Goal: Transaction & Acquisition: Book appointment/travel/reservation

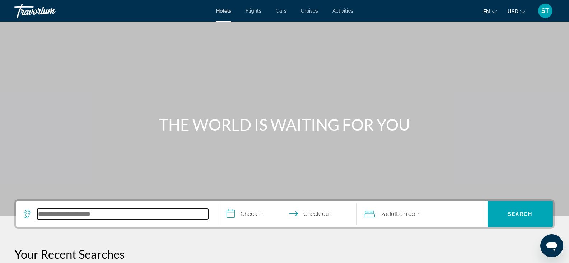
click at [80, 216] on input "Search hotel destination" at bounding box center [122, 213] width 171 height 11
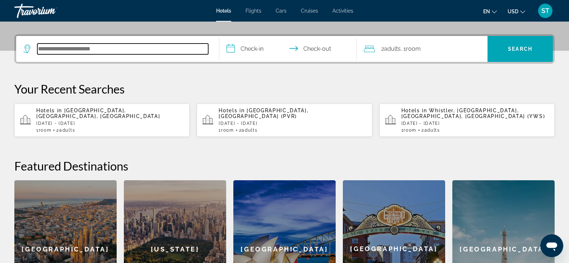
scroll to position [176, 0]
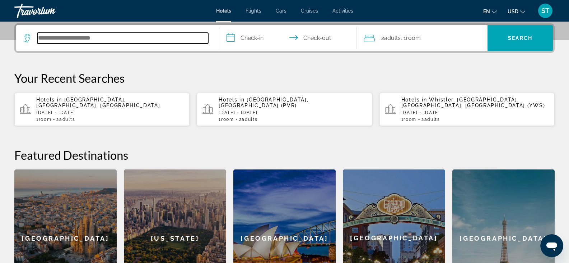
click at [89, 39] on input "Search hotel destination" at bounding box center [122, 38] width 171 height 11
click at [91, 101] on span "[GEOGRAPHIC_DATA], [GEOGRAPHIC_DATA], [GEOGRAPHIC_DATA]" at bounding box center [98, 102] width 124 height 11
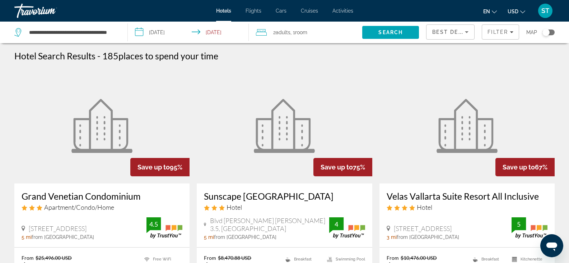
scroll to position [36, 0]
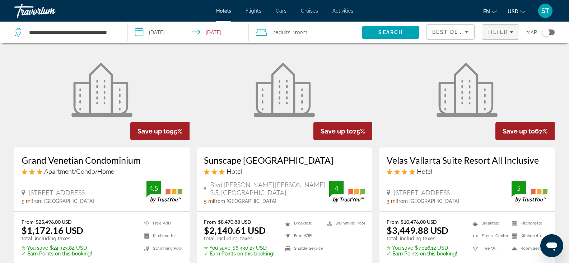
click at [496, 33] on span "Filter" at bounding box center [498, 32] width 20 height 6
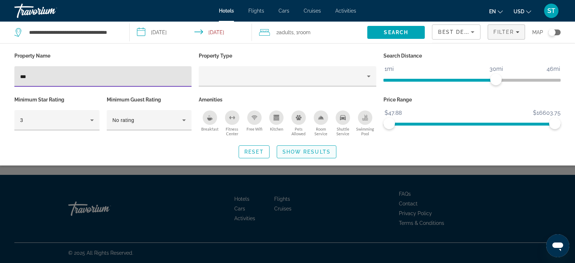
type input "***"
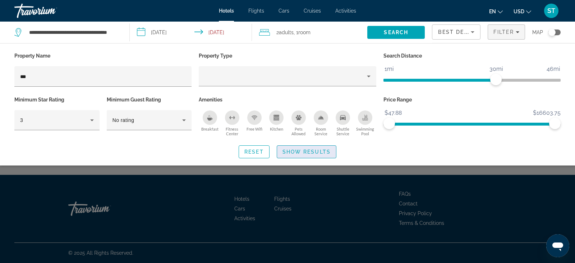
click at [299, 149] on span "Show Results" at bounding box center [306, 152] width 48 height 6
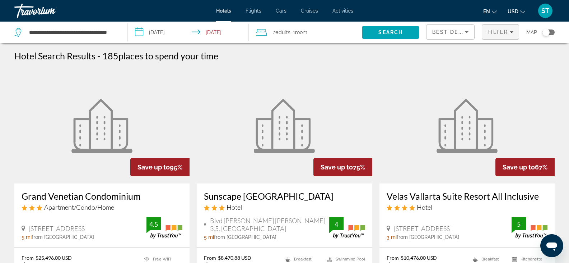
click at [506, 31] on span "Filter" at bounding box center [498, 32] width 20 height 6
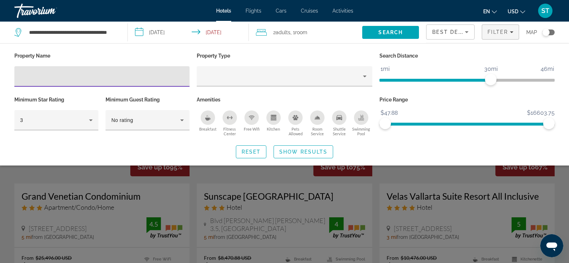
click at [69, 74] on input "Hotel Filters" at bounding box center [102, 76] width 164 height 9
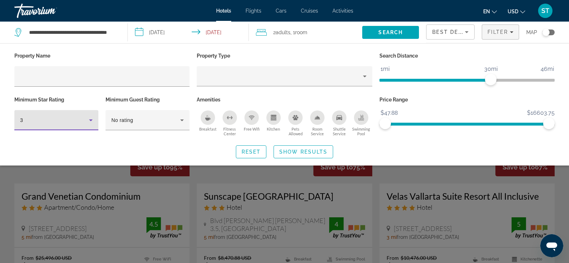
click at [92, 120] on icon "Hotel Filters" at bounding box center [91, 120] width 9 height 9
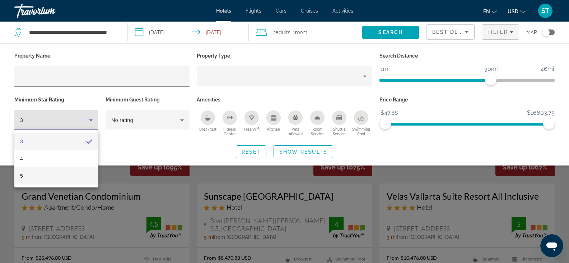
click at [45, 176] on mat-option "5" at bounding box center [56, 175] width 84 height 17
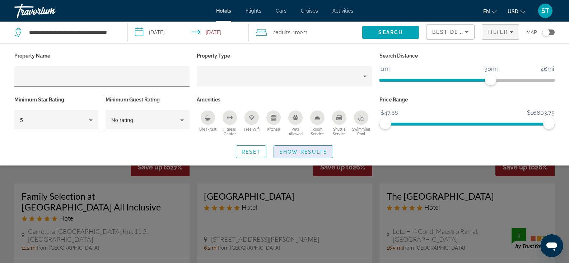
click at [298, 152] on span "Show Results" at bounding box center [304, 152] width 48 height 6
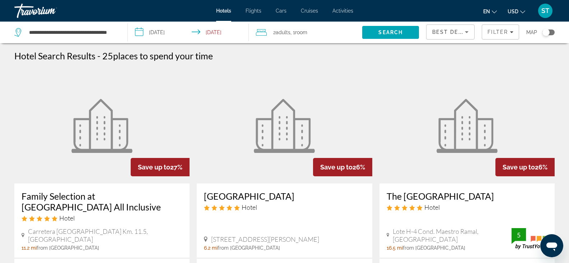
click at [139, 30] on input "**********" at bounding box center [190, 34] width 124 height 24
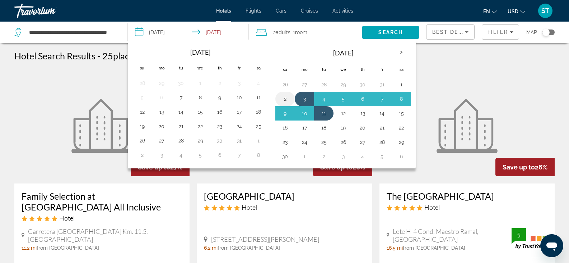
click at [284, 97] on button "2" at bounding box center [285, 99] width 11 height 10
click at [306, 113] on button "10" at bounding box center [304, 113] width 11 height 10
type input "**********"
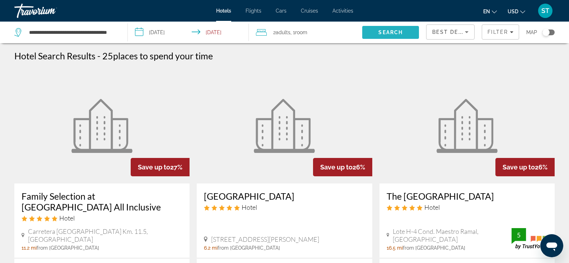
click at [389, 32] on span "Search" at bounding box center [391, 32] width 24 height 6
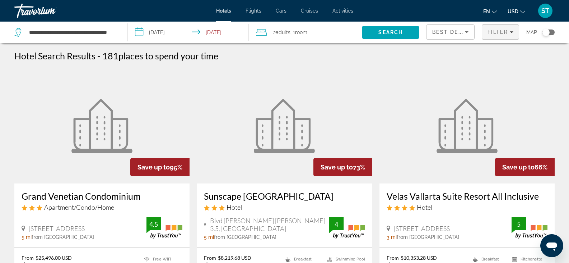
click at [491, 36] on span "Filters" at bounding box center [501, 31] width 37 height 17
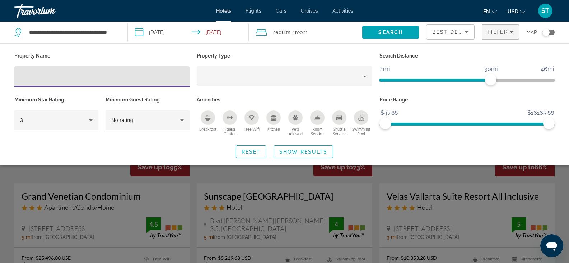
click at [80, 77] on input "Hotel Filters" at bounding box center [102, 76] width 164 height 9
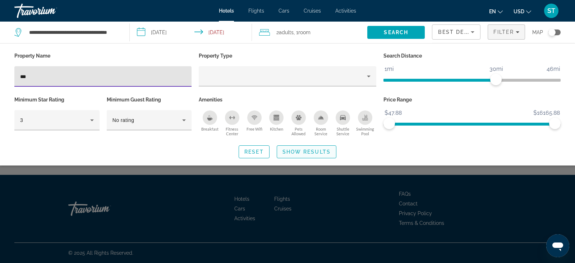
type input "***"
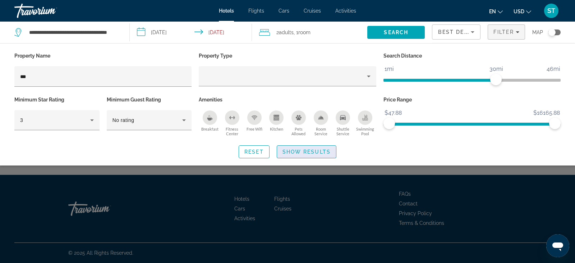
click at [292, 153] on span "Show Results" at bounding box center [306, 152] width 48 height 6
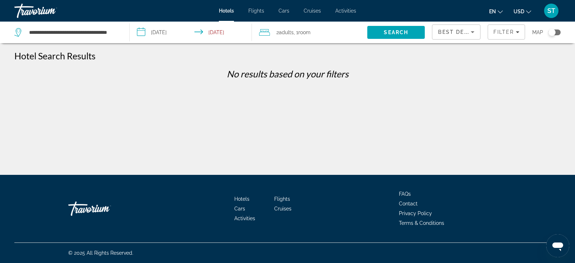
click at [171, 31] on input "**********" at bounding box center [192, 34] width 125 height 24
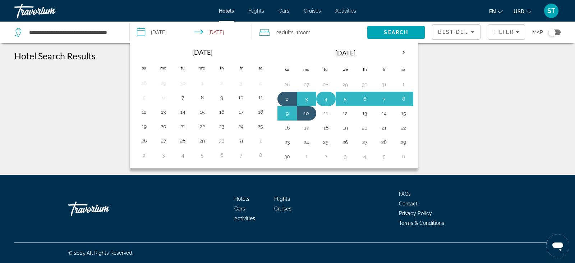
click at [323, 98] on button "4" at bounding box center [325, 99] width 11 height 10
click at [345, 113] on button "12" at bounding box center [345, 113] width 11 height 10
type input "**********"
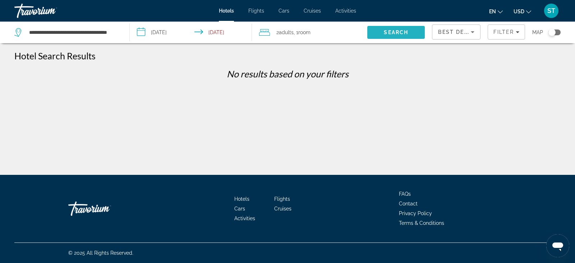
click at [398, 30] on span "Search" at bounding box center [396, 32] width 24 height 6
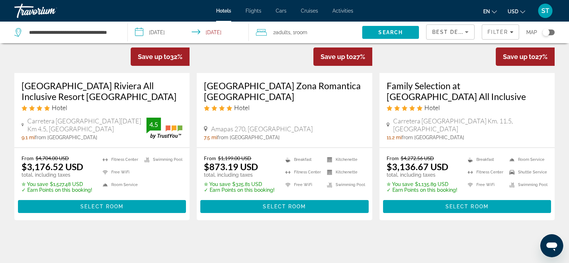
scroll to position [359, 0]
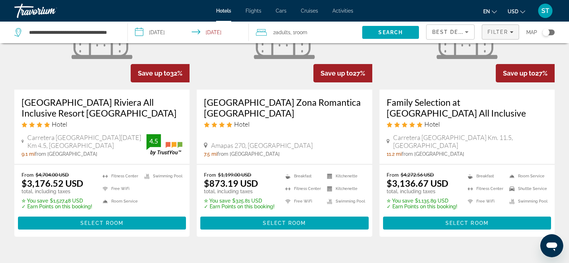
click at [494, 30] on span "Filter" at bounding box center [498, 32] width 20 height 6
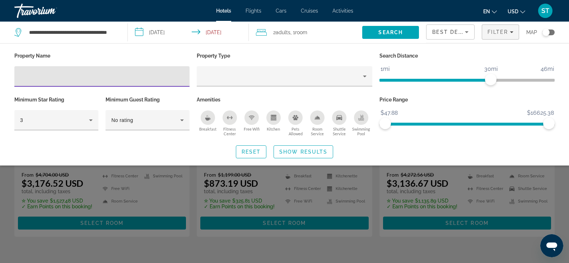
click at [121, 71] on div "Hotel Filters" at bounding box center [102, 76] width 164 height 20
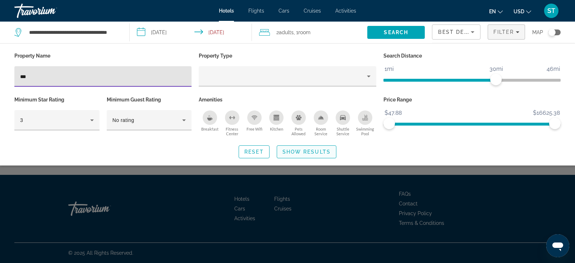
type input "***"
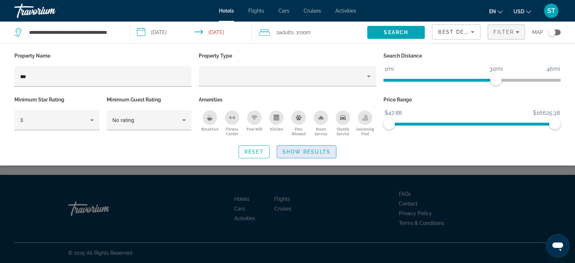
click at [317, 154] on span "Show Results" at bounding box center [306, 152] width 48 height 6
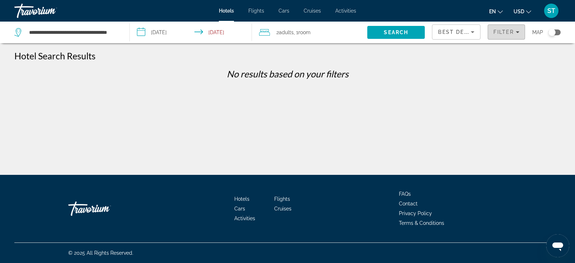
click at [501, 27] on span "Filters" at bounding box center [506, 31] width 37 height 17
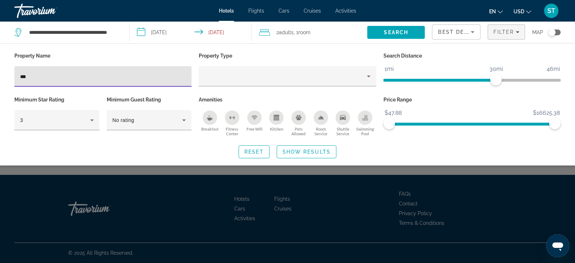
drag, startPoint x: 105, startPoint y: 77, endPoint x: -20, endPoint y: 77, distance: 125.4
click at [0, 77] on html "**********" at bounding box center [287, 131] width 575 height 263
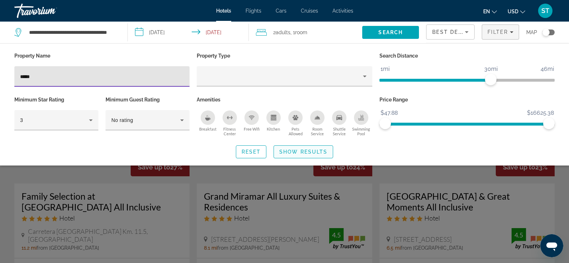
type input "*****"
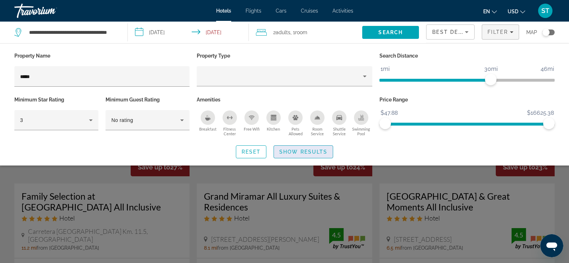
click at [302, 151] on span "Show Results" at bounding box center [304, 152] width 48 height 6
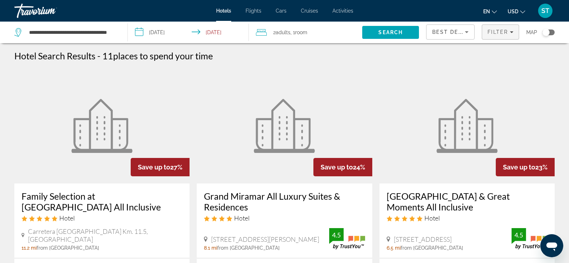
drag, startPoint x: 503, startPoint y: 27, endPoint x: 501, endPoint y: 29, distance: 3.8
click at [503, 27] on span "Filters" at bounding box center [501, 31] width 37 height 17
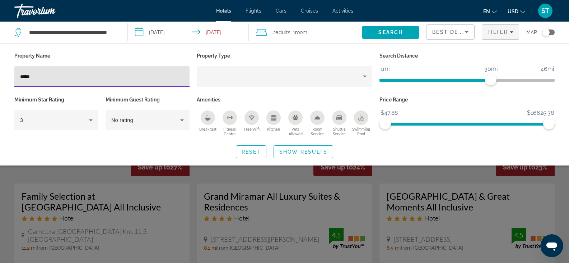
drag, startPoint x: 76, startPoint y: 72, endPoint x: -9, endPoint y: 68, distance: 85.2
click at [0, 68] on html "**********" at bounding box center [284, 131] width 569 height 263
type input "*********"
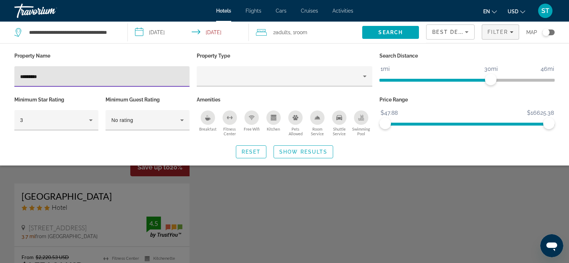
click at [311, 151] on span "Show Results" at bounding box center [304, 152] width 48 height 6
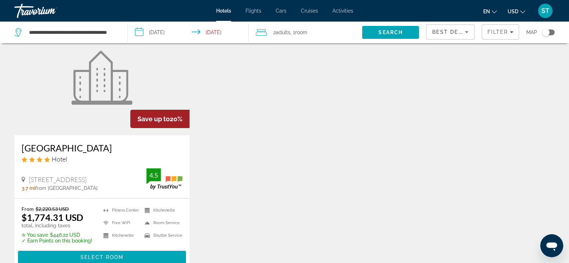
scroll to position [36, 0]
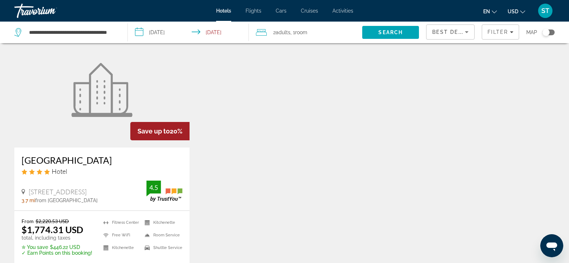
click at [56, 157] on h3 "[GEOGRAPHIC_DATA]" at bounding box center [102, 159] width 161 height 11
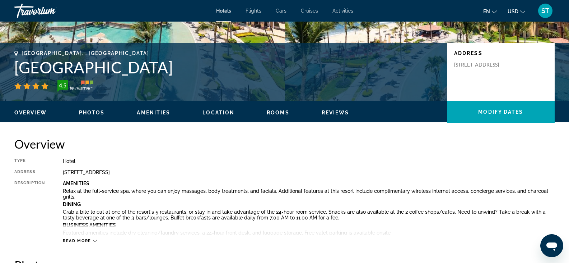
scroll to position [36, 0]
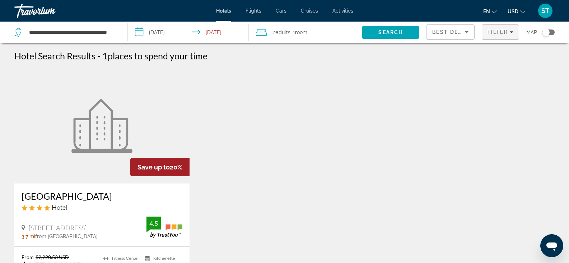
click at [497, 32] on span "Filter" at bounding box center [498, 32] width 20 height 6
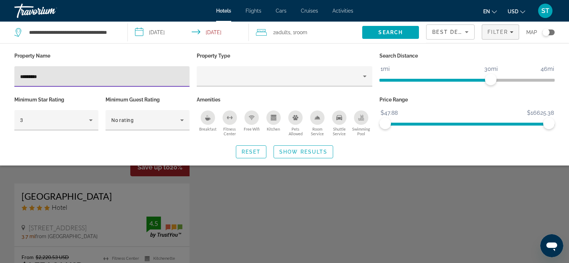
drag, startPoint x: 55, startPoint y: 77, endPoint x: -5, endPoint y: 77, distance: 60.4
click at [0, 77] on html "**********" at bounding box center [284, 131] width 569 height 263
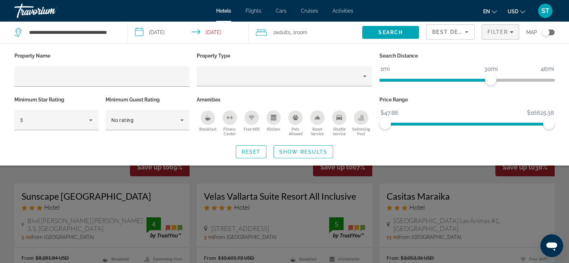
click at [399, 143] on div "Property Name Property Type Search Distance 1mi 46mi 30mi Minimum Star Rating 3…" at bounding box center [284, 104] width 569 height 107
click at [295, 154] on span "Search widget" at bounding box center [303, 151] width 59 height 17
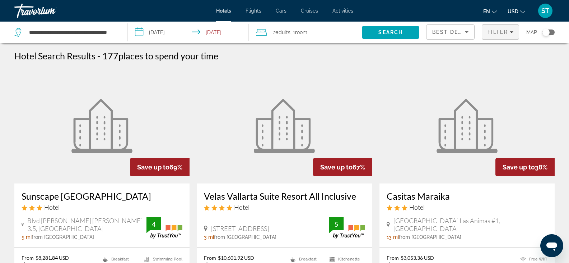
click at [498, 30] on span "Filter" at bounding box center [498, 32] width 20 height 6
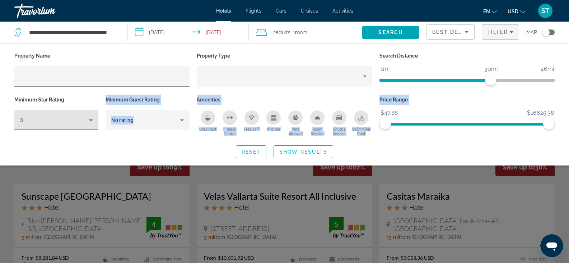
drag, startPoint x: 56, startPoint y: 119, endPoint x: -13, endPoint y: 117, distance: 68.6
click at [0, 117] on html "**********" at bounding box center [284, 131] width 569 height 263
click at [79, 116] on div "3" at bounding box center [54, 120] width 69 height 9
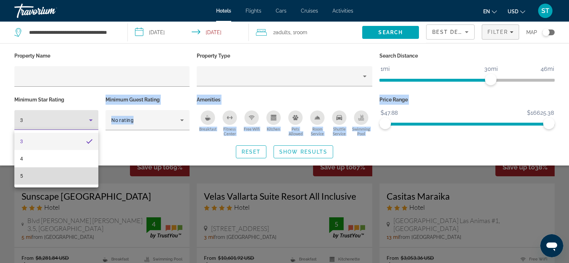
click at [57, 171] on mat-option "5" at bounding box center [56, 175] width 84 height 17
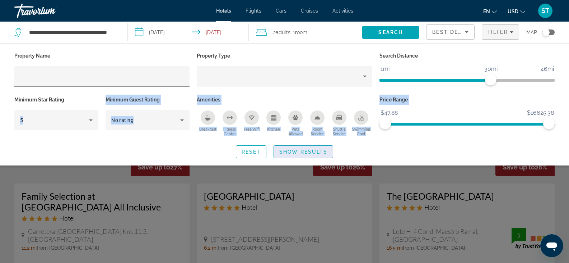
click at [291, 150] on span "Show Results" at bounding box center [304, 152] width 48 height 6
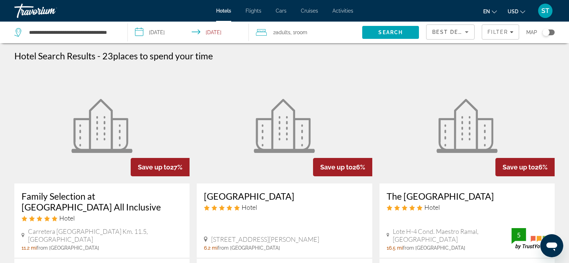
click at [466, 31] on icon "Sort by" at bounding box center [467, 32] width 4 height 2
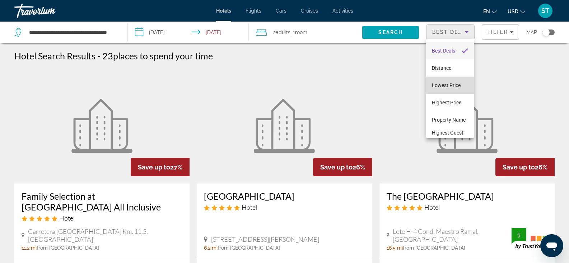
click at [454, 84] on span "Lowest Price" at bounding box center [446, 85] width 29 height 6
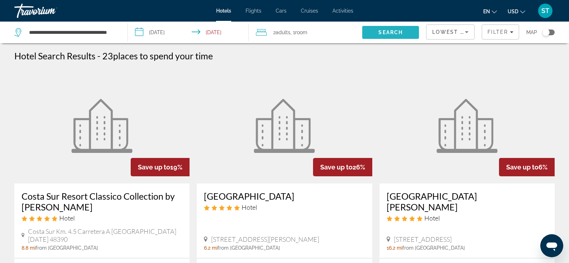
click at [381, 27] on span "Search" at bounding box center [391, 32] width 57 height 17
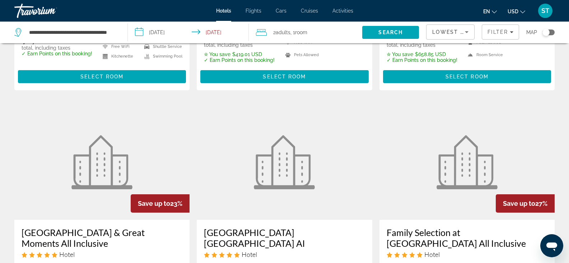
scroll to position [431, 0]
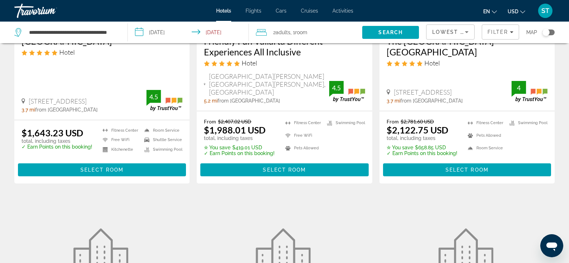
click at [156, 32] on input "**********" at bounding box center [190, 34] width 124 height 24
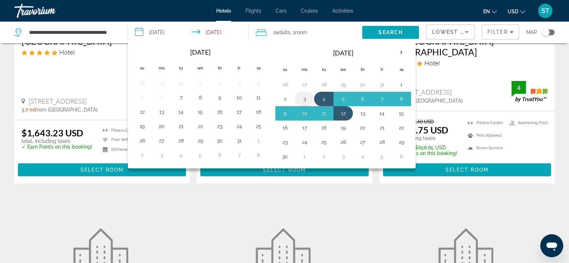
click at [305, 100] on button "3" at bounding box center [304, 99] width 11 height 10
click at [321, 114] on button "11" at bounding box center [323, 113] width 11 height 10
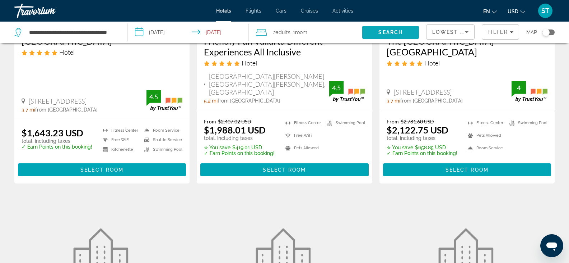
click at [392, 31] on span "Search" at bounding box center [391, 32] width 24 height 6
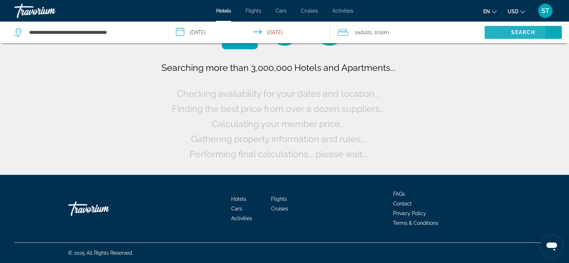
scroll to position [0, 0]
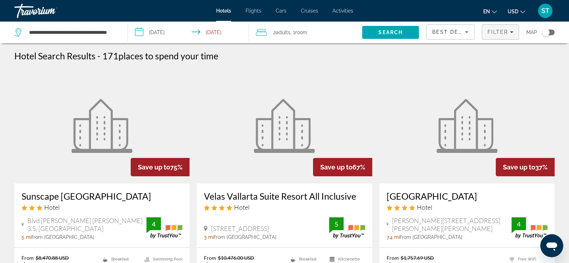
click at [494, 30] on span "Filter" at bounding box center [498, 32] width 20 height 6
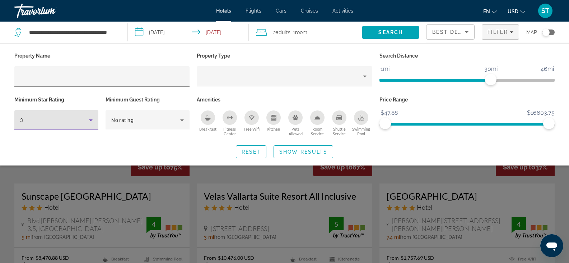
click at [73, 117] on div "3" at bounding box center [54, 120] width 69 height 9
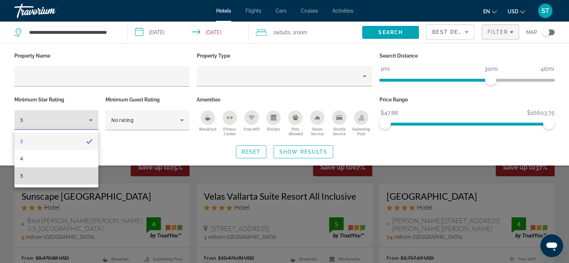
drag, startPoint x: 66, startPoint y: 174, endPoint x: 83, endPoint y: 170, distance: 17.7
click at [65, 174] on mat-option "5" at bounding box center [56, 175] width 84 height 17
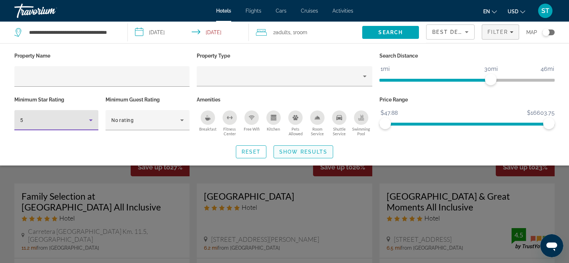
click at [301, 152] on span "Show Results" at bounding box center [304, 152] width 48 height 6
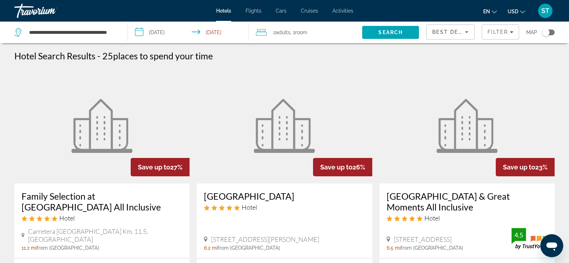
click at [141, 31] on input "**********" at bounding box center [190, 34] width 124 height 24
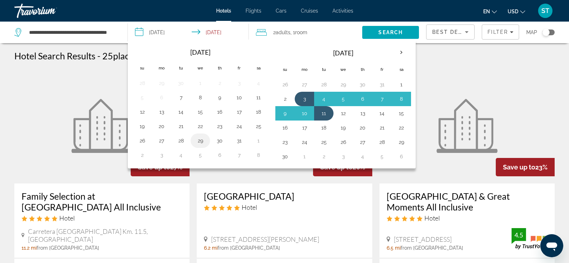
click at [202, 140] on button "29" at bounding box center [200, 140] width 11 height 10
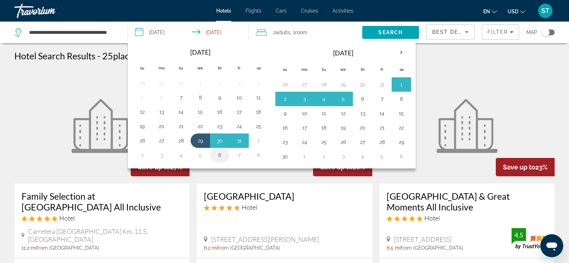
click at [219, 154] on button "6" at bounding box center [219, 155] width 11 height 10
type input "**********"
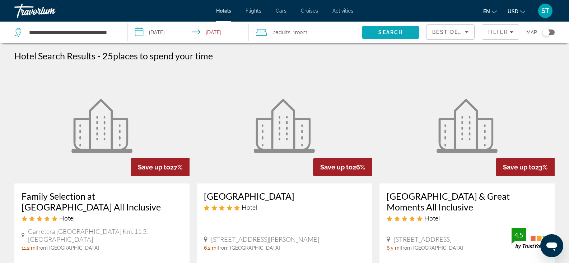
click at [393, 34] on span "Search" at bounding box center [391, 32] width 24 height 6
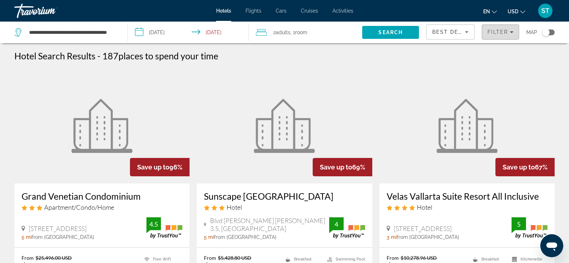
click at [494, 35] on span "Filters" at bounding box center [501, 31] width 37 height 17
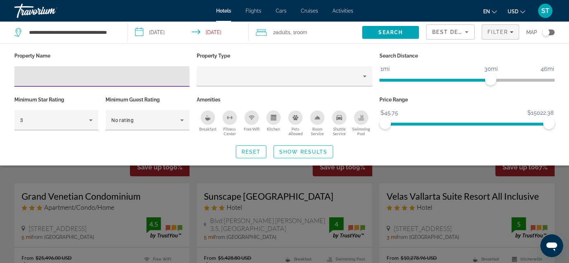
click at [84, 78] on input "Hotel Filters" at bounding box center [102, 76] width 164 height 9
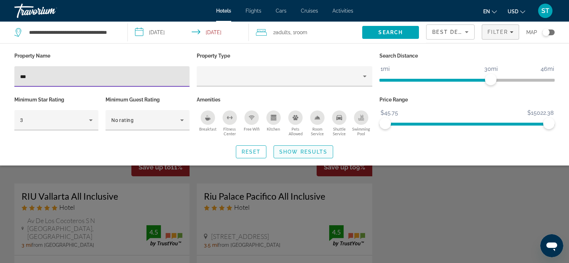
type input "***"
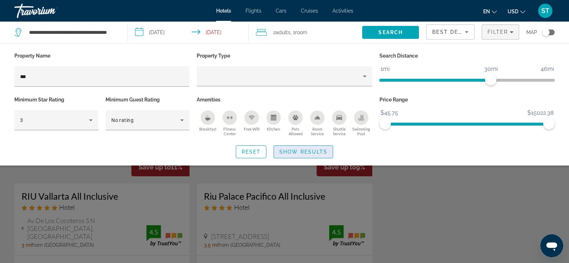
click at [311, 150] on span "Show Results" at bounding box center [304, 152] width 48 height 6
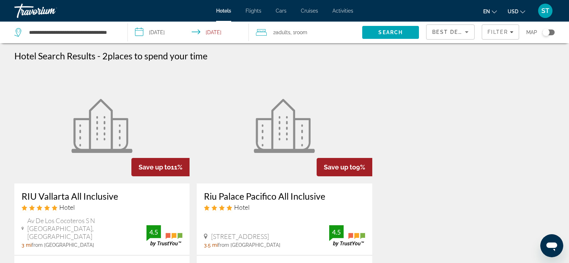
click at [438, 188] on div "Save up to 11% RIU Vallarta All Inclusive Hotel Av De Los Cocoteros S N [GEOGRA…" at bounding box center [285, 204] width 548 height 273
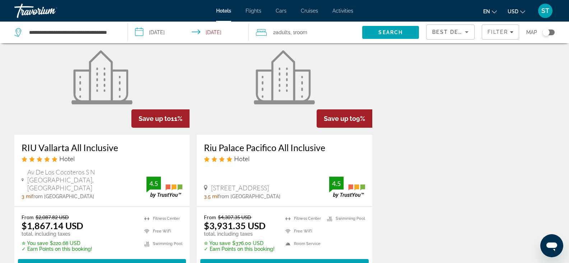
scroll to position [36, 0]
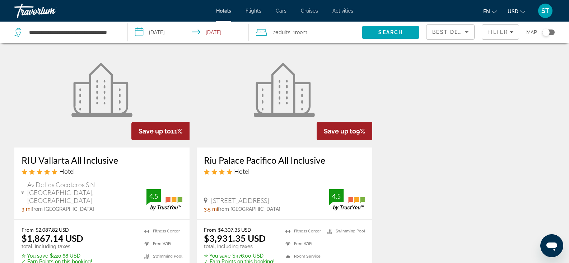
click at [282, 115] on img "Main content" at bounding box center [284, 90] width 61 height 54
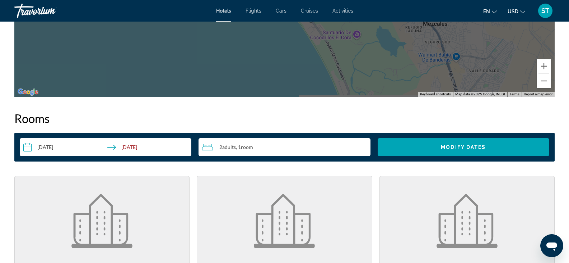
scroll to position [862, 0]
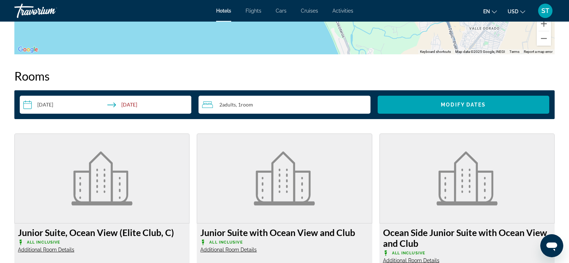
click at [242, 107] on span ", 1 Room rooms" at bounding box center [244, 105] width 17 height 6
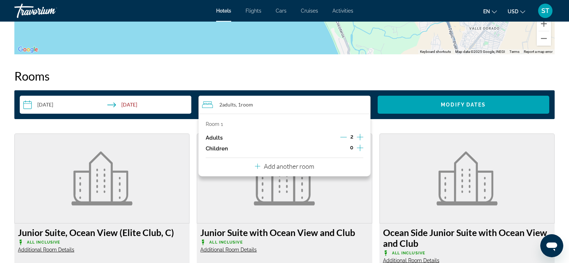
click at [360, 136] on icon "Increment adults" at bounding box center [360, 137] width 6 height 9
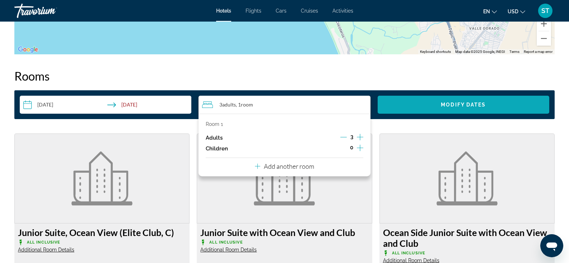
click at [471, 104] on span "Modify Dates" at bounding box center [463, 105] width 45 height 6
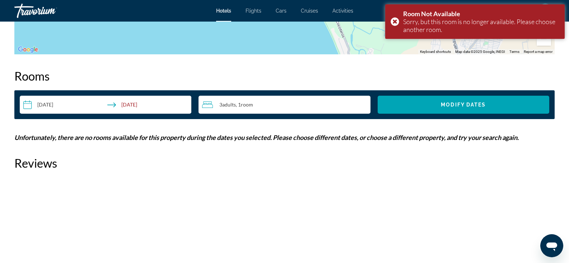
click at [249, 105] on span "Room" at bounding box center [247, 104] width 12 height 6
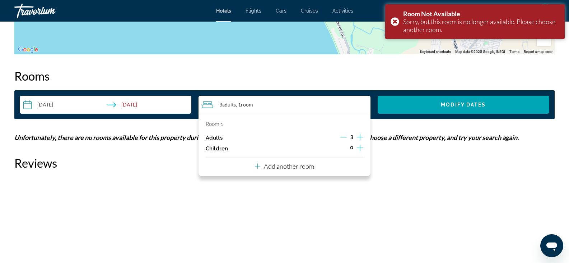
click at [342, 135] on icon "Decrement adults" at bounding box center [344, 137] width 6 height 6
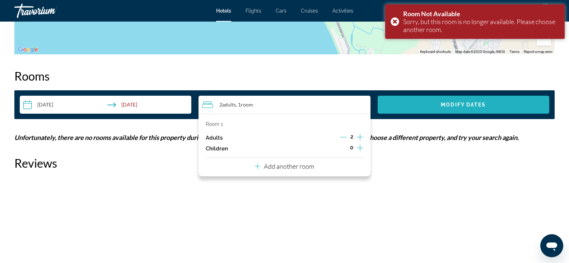
click at [448, 104] on span "Modify Dates" at bounding box center [463, 105] width 45 height 6
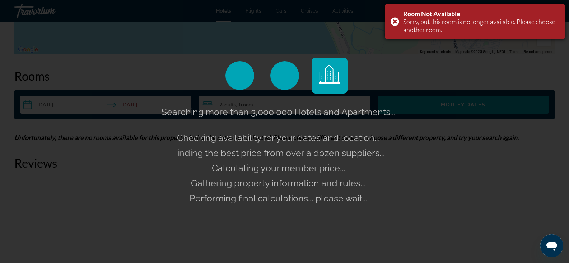
click at [395, 19] on div "Room Not Available Sorry, but this room is no longer available. Please choose a…" at bounding box center [476, 21] width 180 height 34
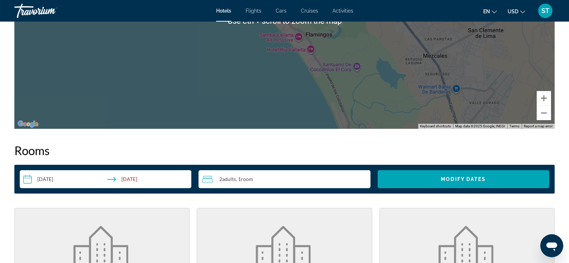
scroll to position [852, 0]
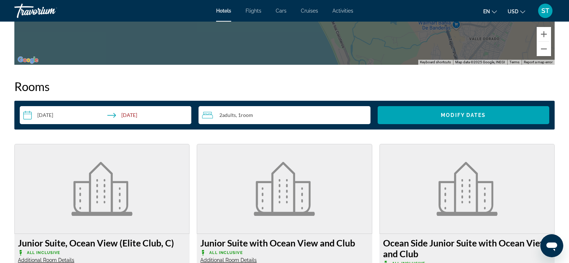
click at [43, 117] on input "**********" at bounding box center [107, 116] width 175 height 20
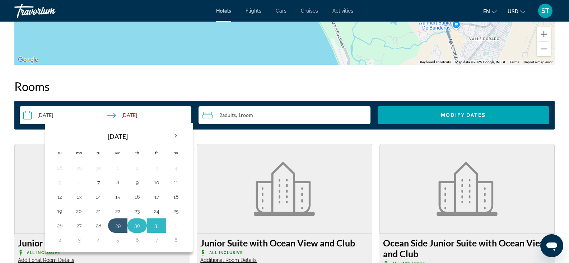
click at [137, 226] on button "30" at bounding box center [136, 225] width 11 height 10
click at [157, 239] on button "7" at bounding box center [156, 240] width 11 height 10
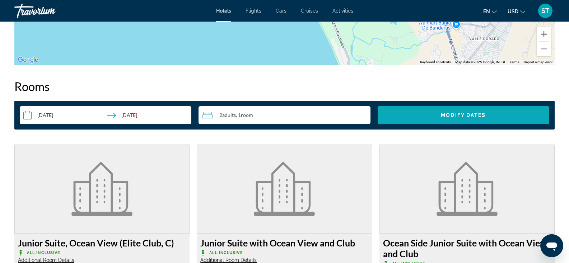
click at [486, 112] on span "Search widget" at bounding box center [464, 114] width 172 height 17
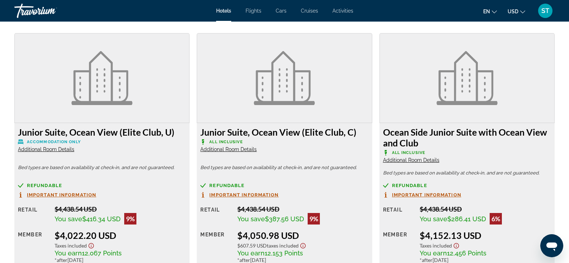
scroll to position [816, 0]
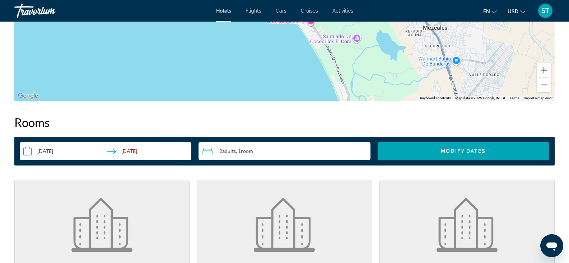
click at [49, 151] on input "**********" at bounding box center [107, 152] width 175 height 20
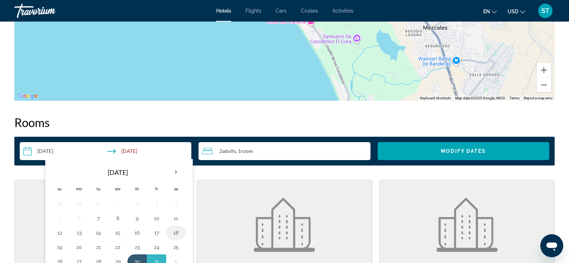
scroll to position [888, 0]
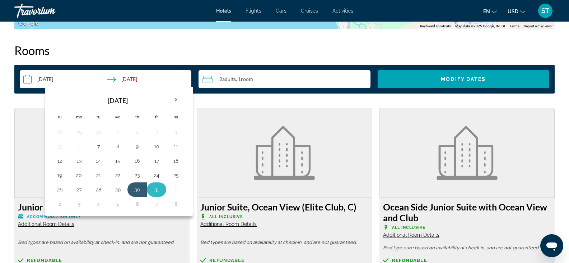
click at [160, 188] on button "31" at bounding box center [156, 189] width 11 height 10
click at [179, 206] on button "8" at bounding box center [175, 204] width 11 height 10
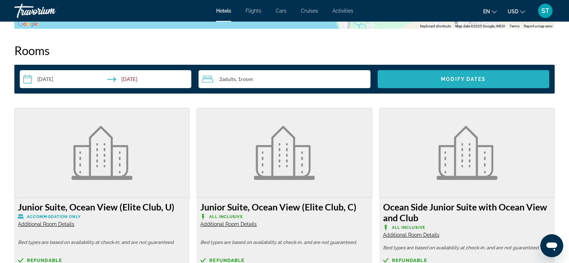
click at [466, 78] on span "Modify Dates" at bounding box center [463, 79] width 45 height 6
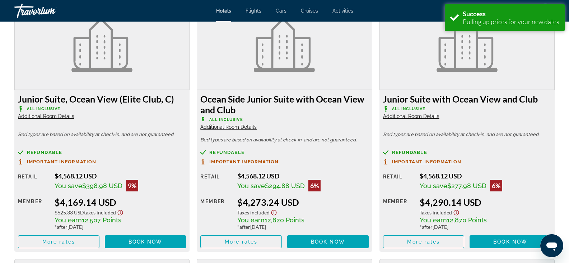
scroll to position [852, 0]
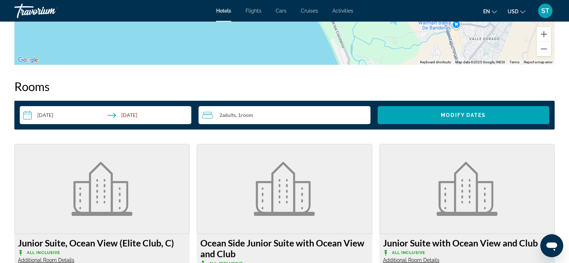
click at [40, 114] on input "**********" at bounding box center [107, 116] width 175 height 20
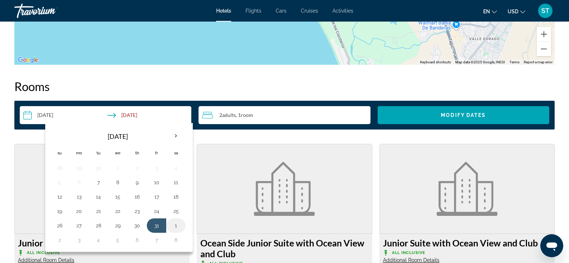
click at [176, 225] on button "1" at bounding box center [175, 225] width 11 height 10
click at [147, 115] on input "**********" at bounding box center [107, 116] width 175 height 20
click at [125, 113] on input "**********" at bounding box center [107, 116] width 175 height 20
click at [177, 134] on th "Next month" at bounding box center [175, 136] width 19 height 16
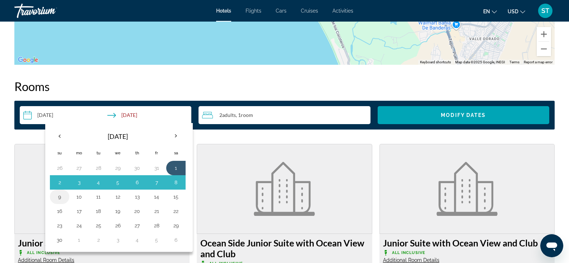
click at [64, 197] on button "9" at bounding box center [59, 196] width 11 height 10
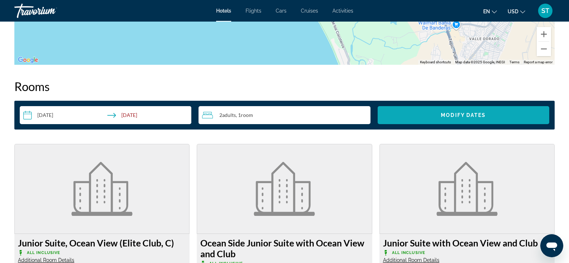
click at [486, 115] on span "Search widget" at bounding box center [464, 114] width 172 height 17
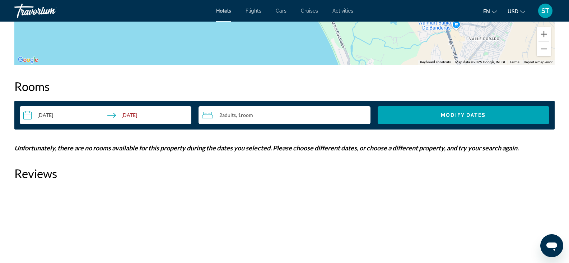
click at [56, 117] on input "**********" at bounding box center [107, 116] width 175 height 20
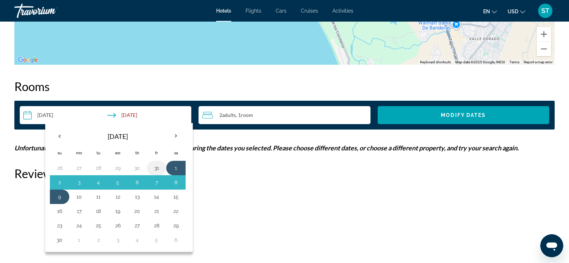
click at [159, 167] on button "31" at bounding box center [156, 168] width 11 height 10
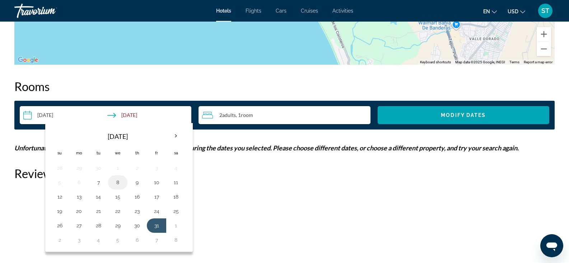
click at [119, 183] on button "8" at bounding box center [117, 182] width 11 height 10
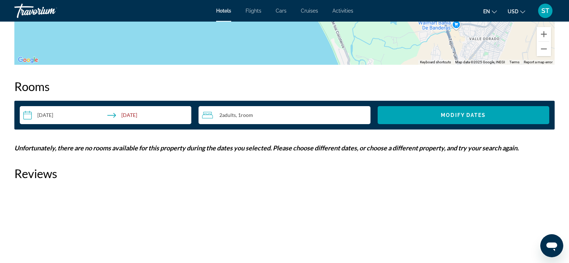
click at [57, 116] on input "**********" at bounding box center [107, 116] width 175 height 20
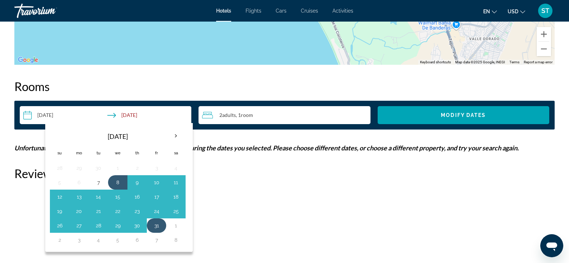
click at [157, 225] on button "31" at bounding box center [156, 225] width 11 height 10
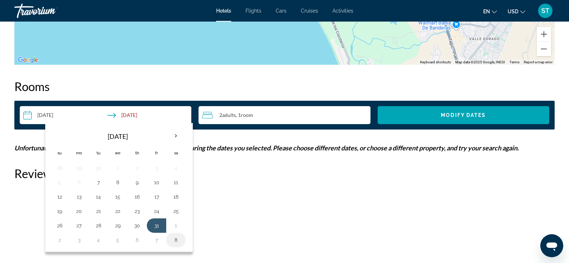
click at [175, 239] on button "8" at bounding box center [175, 240] width 11 height 10
type input "**********"
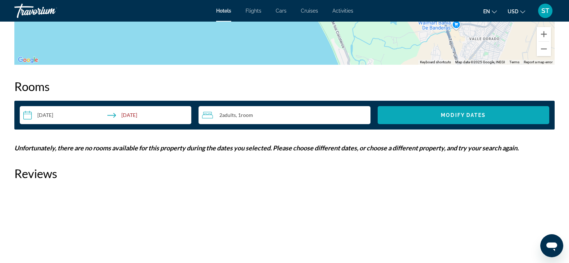
click at [453, 110] on span "Search widget" at bounding box center [464, 114] width 172 height 17
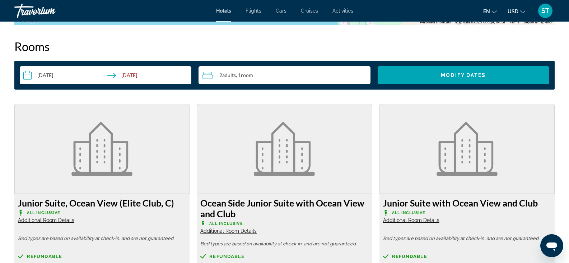
scroll to position [888, 0]
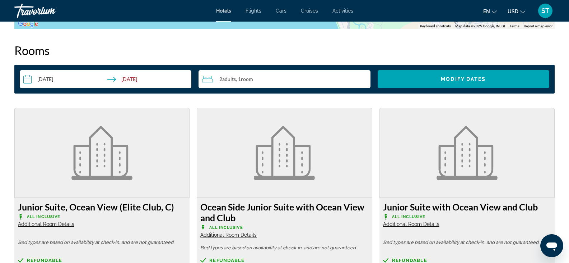
click at [238, 81] on span ", 1 Room rooms" at bounding box center [244, 79] width 17 height 6
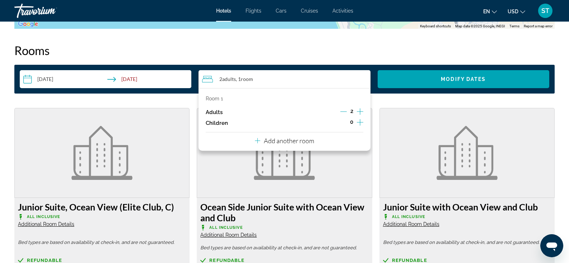
click at [359, 110] on icon "Increment adults" at bounding box center [360, 111] width 6 height 9
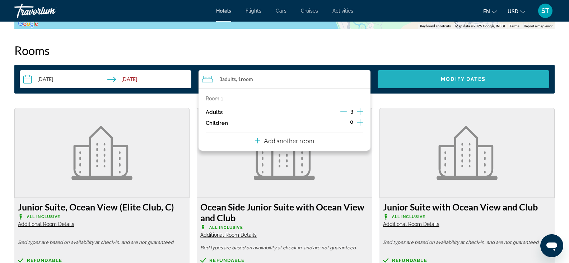
click at [448, 83] on span "Search widget" at bounding box center [464, 78] width 172 height 17
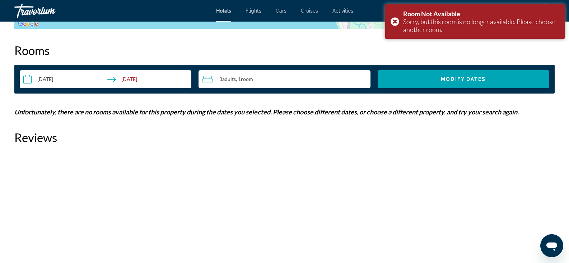
click at [290, 80] on div "3 Adult Adults , 1 Room rooms" at bounding box center [286, 79] width 168 height 9
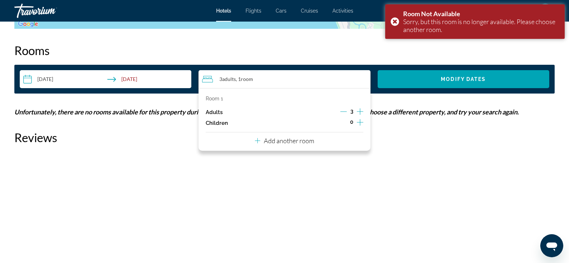
click at [343, 110] on icon "Decrement adults" at bounding box center [344, 111] width 6 height 6
drag, startPoint x: 500, startPoint y: 145, endPoint x: 285, endPoint y: 71, distance: 227.5
click at [500, 142] on h2 "Reviews" at bounding box center [284, 137] width 541 height 14
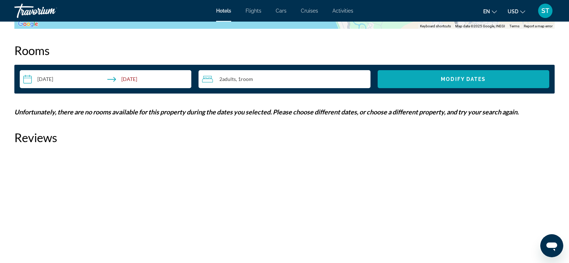
click at [442, 80] on span "Modify Dates" at bounding box center [463, 79] width 45 height 6
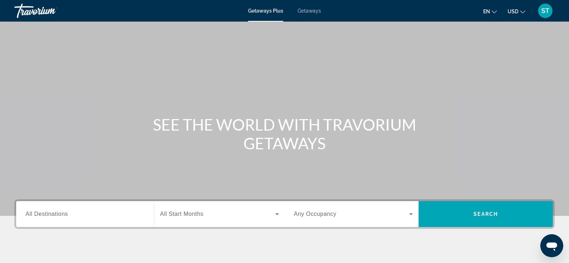
click at [312, 10] on span "Getaways" at bounding box center [309, 11] width 23 height 6
click at [86, 213] on input "Destination All Destinations" at bounding box center [85, 214] width 119 height 9
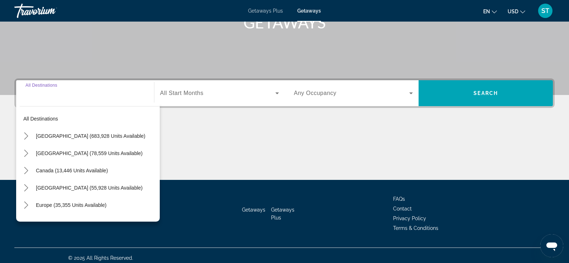
scroll to position [126, 0]
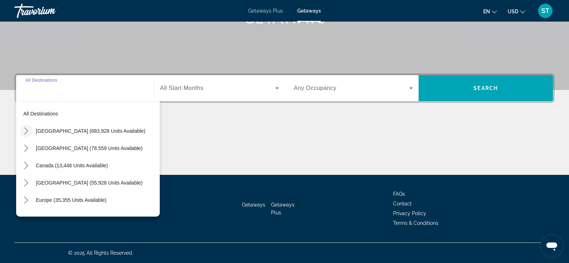
click at [30, 128] on mat-icon "Toggle United States (683,928 units available) submenu" at bounding box center [26, 131] width 13 height 13
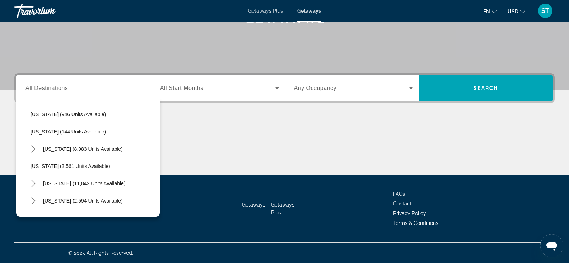
scroll to position [380, 0]
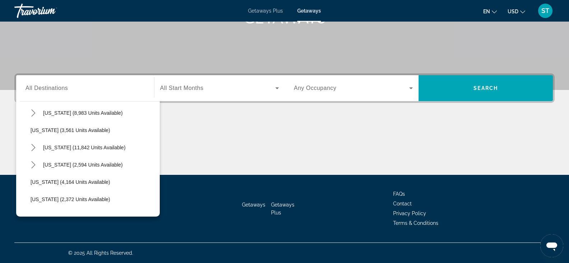
click at [63, 145] on span "Nevada (11,842 units available)" at bounding box center [84, 147] width 83 height 6
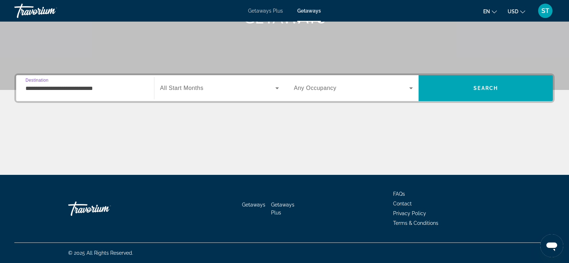
click at [37, 89] on input "**********" at bounding box center [85, 88] width 119 height 9
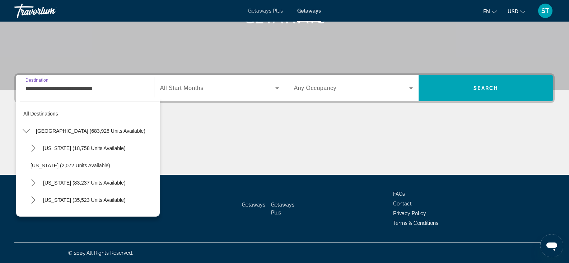
scroll to position [370, 0]
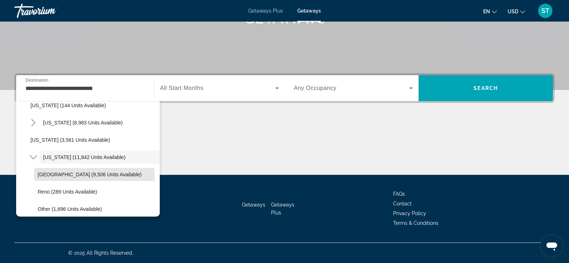
click at [47, 172] on span "Las Vegas (9,506 units available)" at bounding box center [90, 174] width 104 height 6
type input "**********"
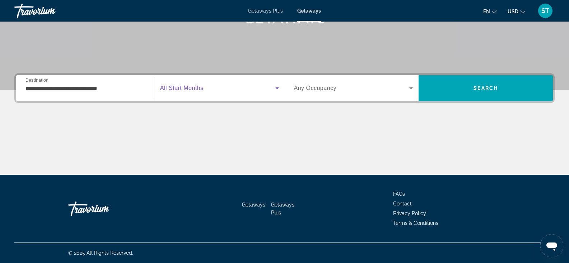
click at [278, 86] on icon "Search widget" at bounding box center [277, 88] width 9 height 9
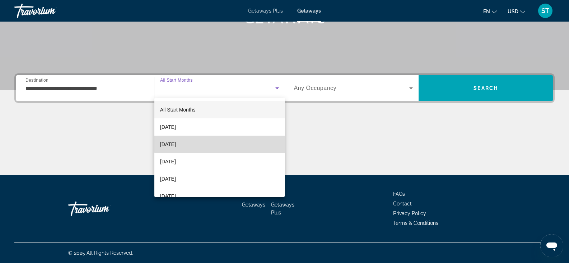
click at [252, 140] on mat-option "November 2025" at bounding box center [219, 143] width 130 height 17
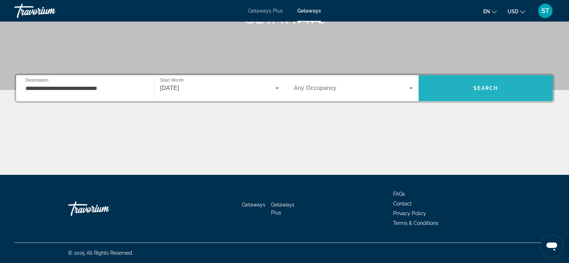
click at [485, 83] on span "Search" at bounding box center [486, 87] width 134 height 17
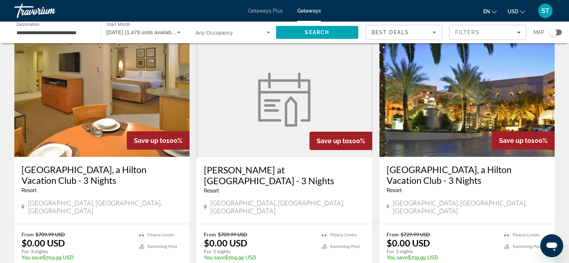
scroll to position [862, 0]
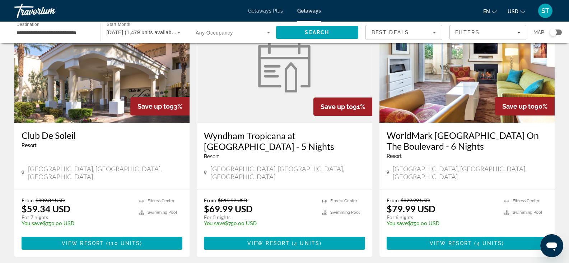
scroll to position [862, 0]
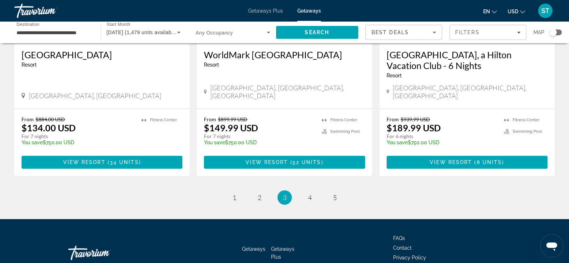
scroll to position [934, 0]
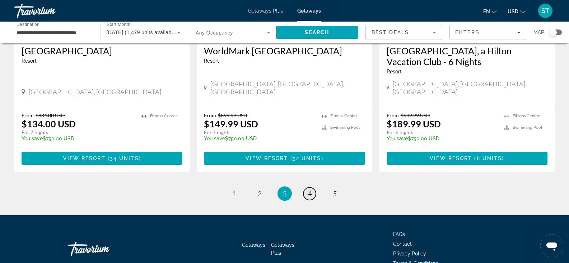
click at [308, 189] on span "4" at bounding box center [310, 193] width 4 height 8
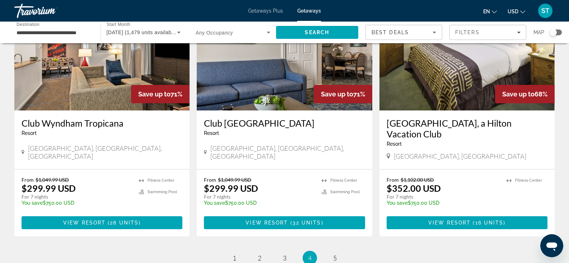
scroll to position [898, 0]
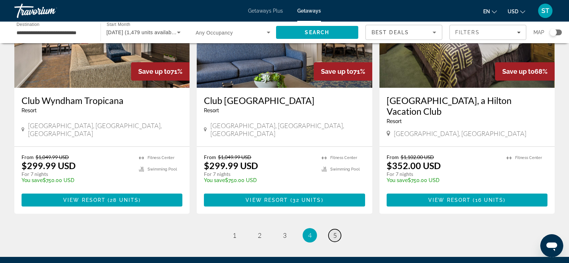
click at [334, 231] on span "5" at bounding box center [335, 235] width 4 height 8
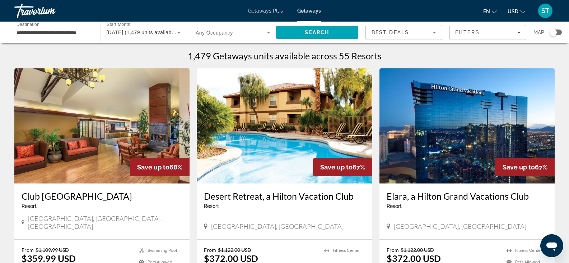
scroll to position [36, 0]
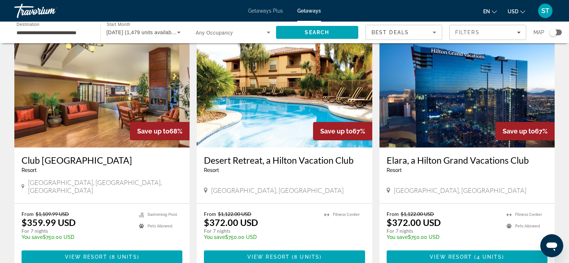
click at [457, 116] on img "Main content" at bounding box center [467, 89] width 175 height 115
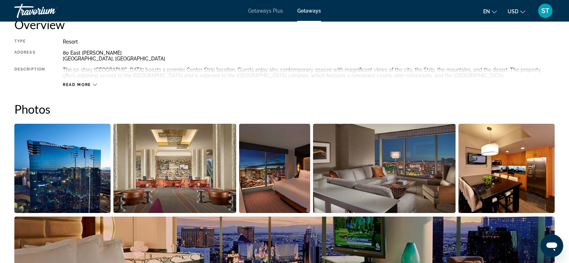
scroll to position [216, 0]
